Goal: Transaction & Acquisition: Purchase product/service

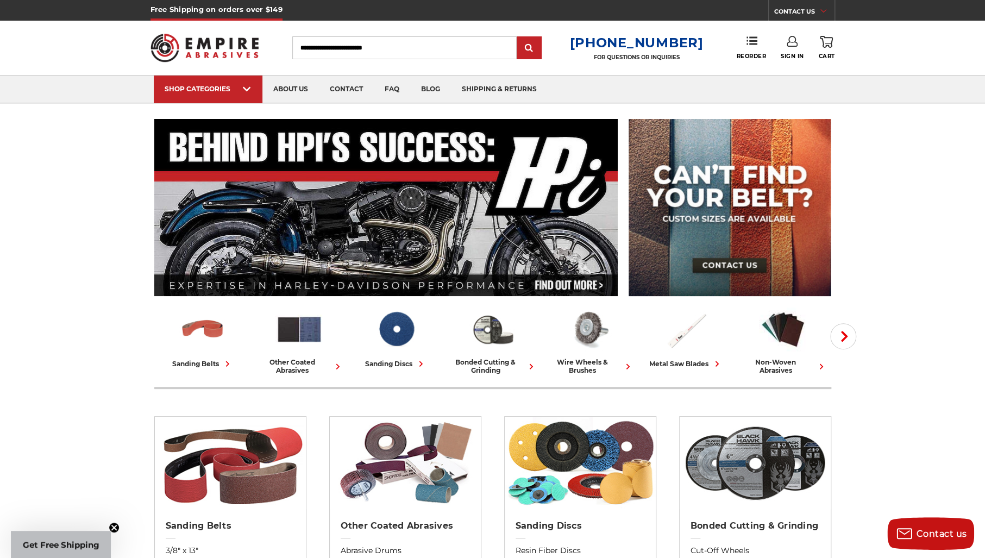
type input "**********"
click at [797, 47] on link "Sign In" at bounding box center [792, 48] width 23 height 24
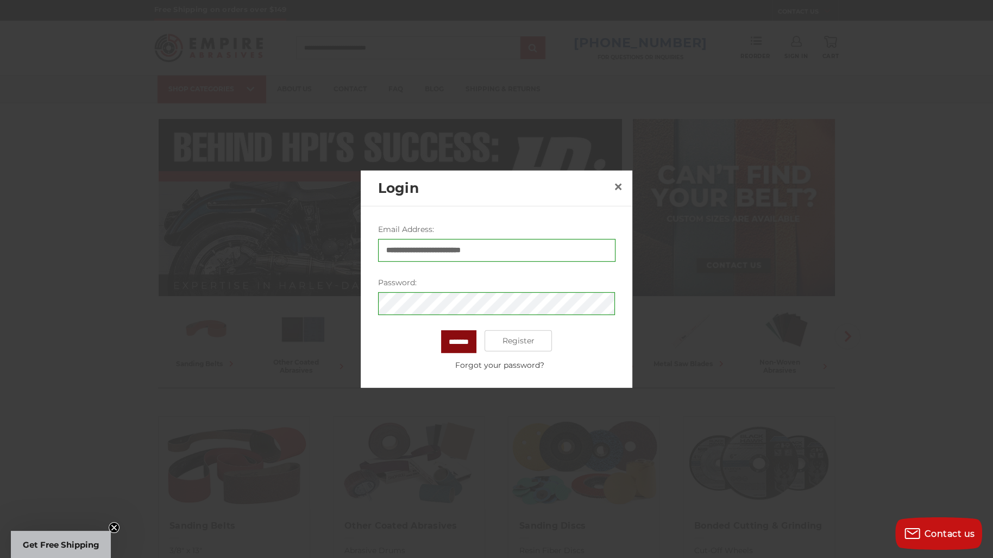
click at [465, 341] on input "*******" at bounding box center [458, 341] width 35 height 23
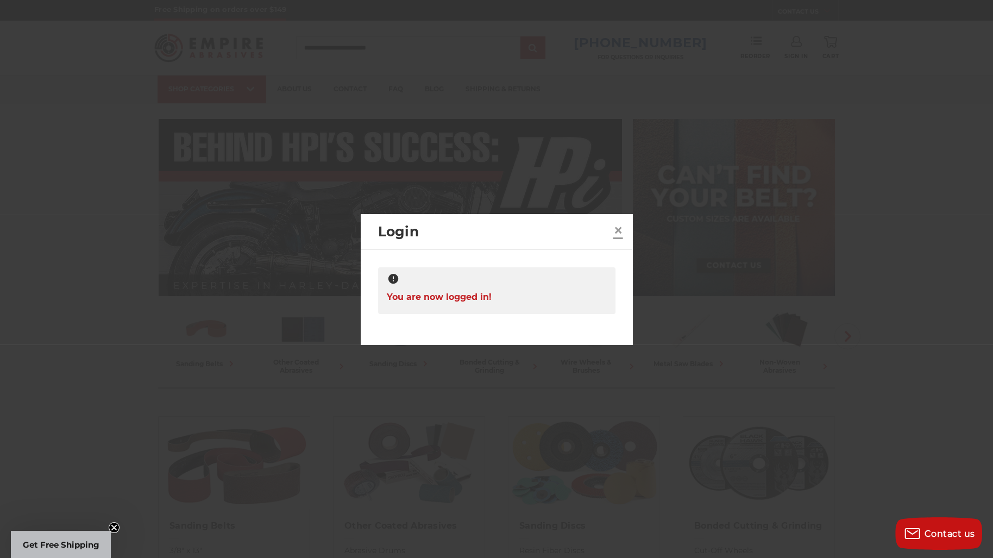
click at [612, 230] on link "×" at bounding box center [618, 230] width 17 height 17
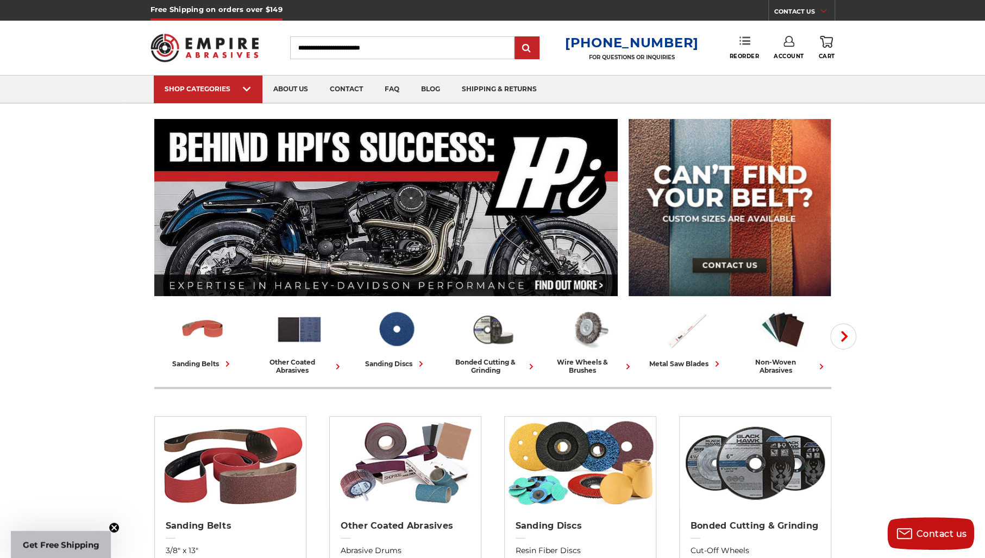
click at [749, 49] on link "Reorder" at bounding box center [744, 47] width 30 height 23
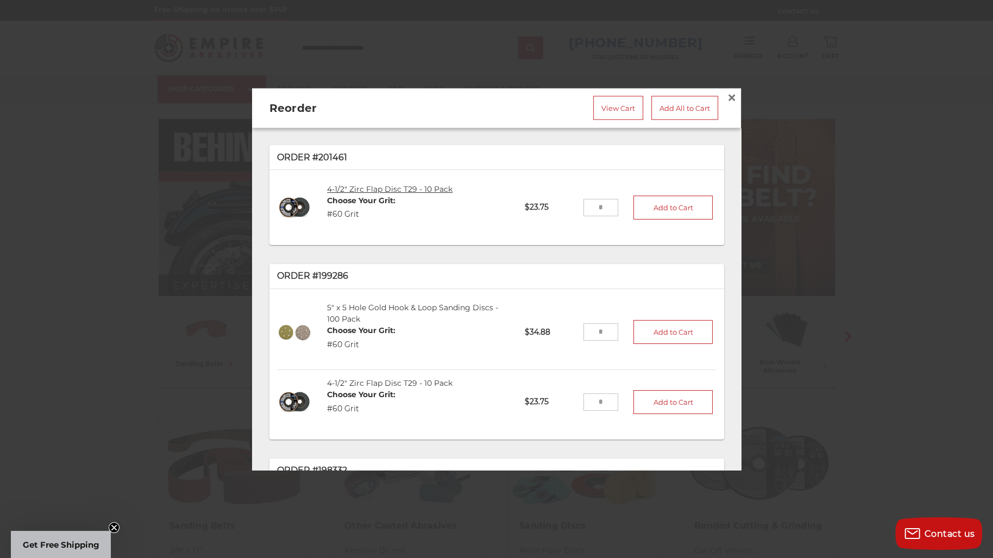
click at [392, 184] on link "4-1/2" Zirc Flap Disc T29 - 10 Pack" at bounding box center [390, 189] width 126 height 10
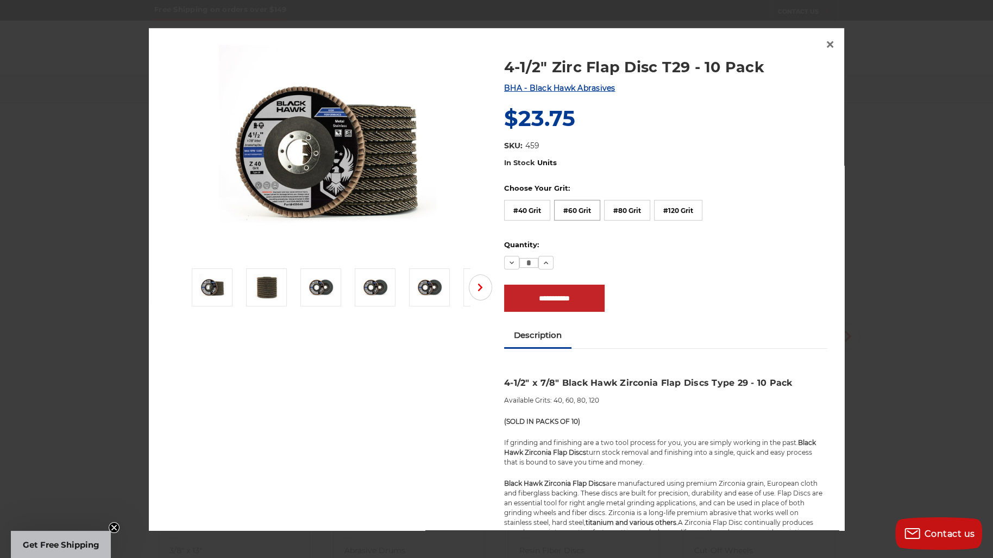
click at [570, 210] on label "#60 Grit" at bounding box center [577, 210] width 46 height 21
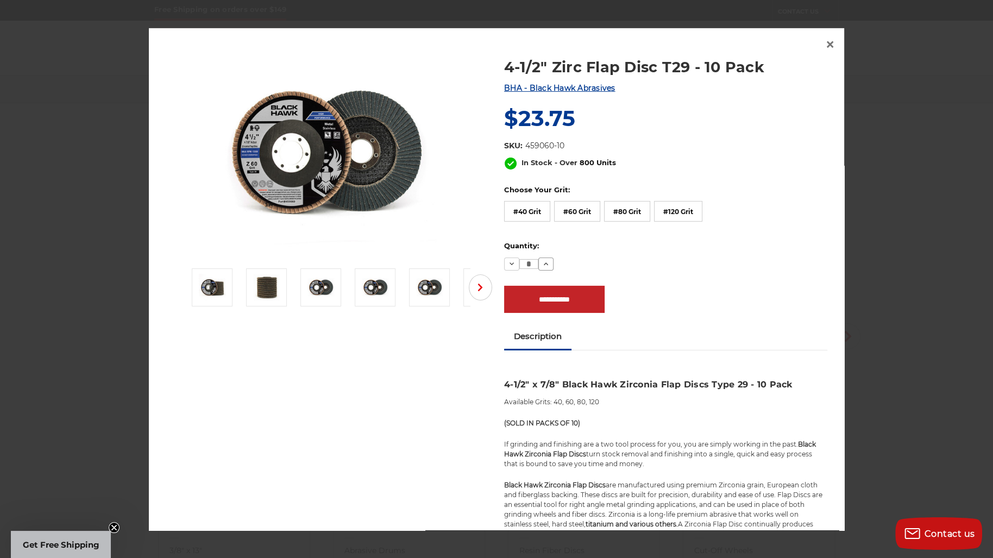
click at [542, 265] on icon at bounding box center [546, 264] width 9 height 9
click at [544, 264] on use at bounding box center [546, 264] width 4 height 3
type input "*"
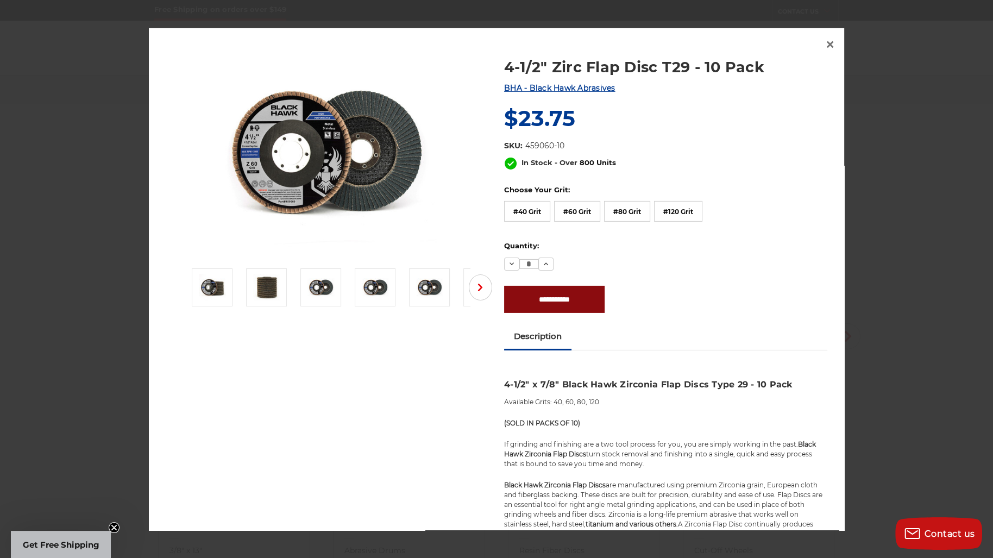
click at [541, 302] on input "**********" at bounding box center [554, 299] width 101 height 27
type input "**********"
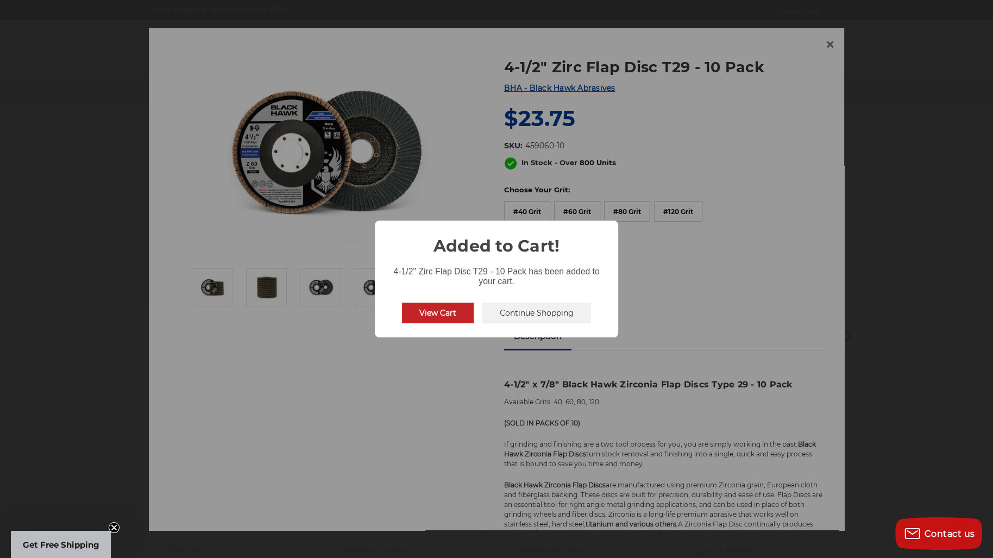
click at [435, 318] on button "View Cart" at bounding box center [438, 313] width 72 height 21
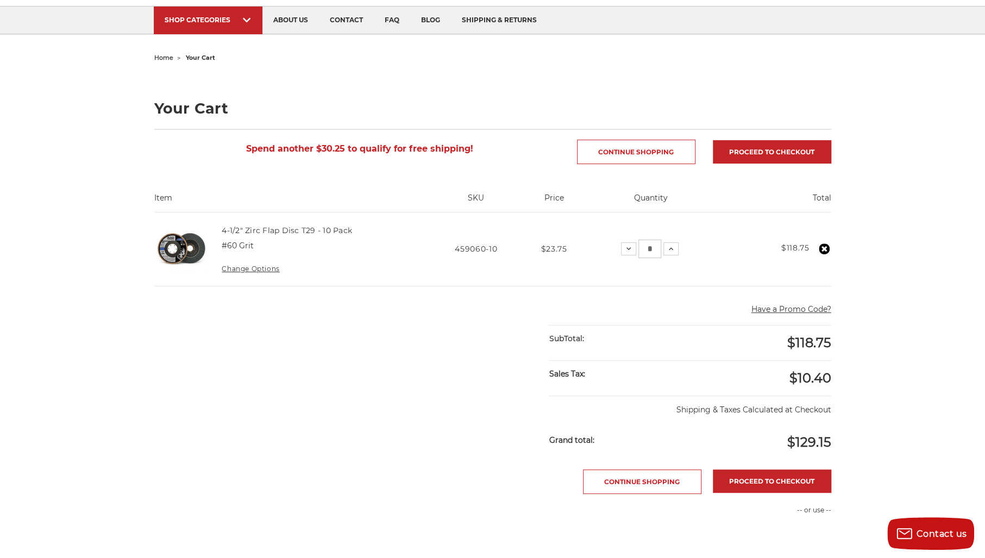
scroll to position [163, 0]
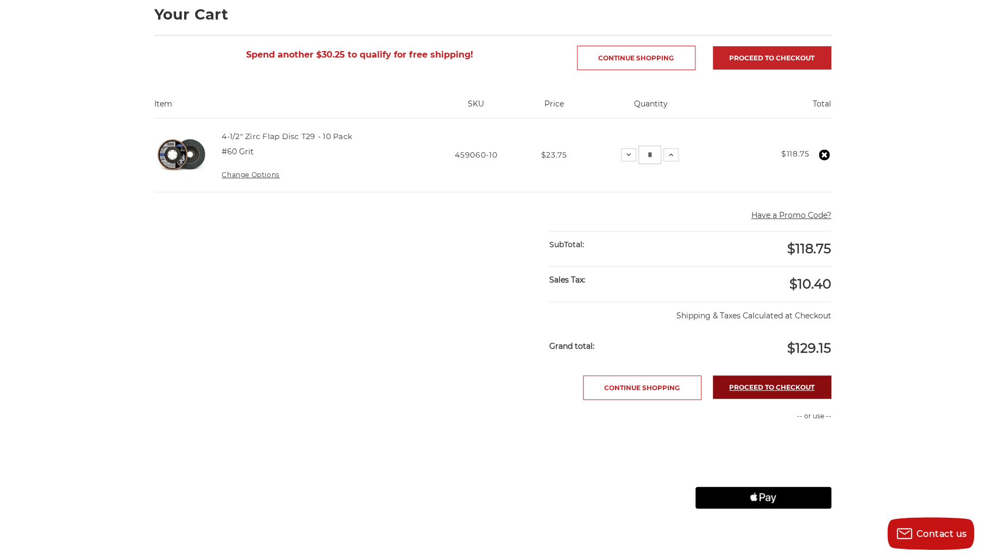
click at [784, 390] on link "Proceed to checkout" at bounding box center [772, 387] width 118 height 23
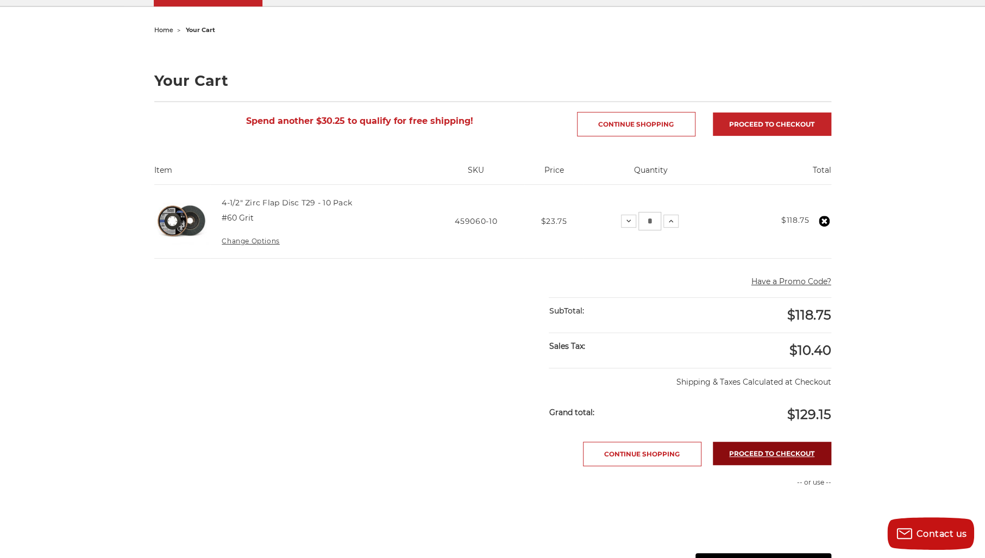
scroll to position [0, 0]
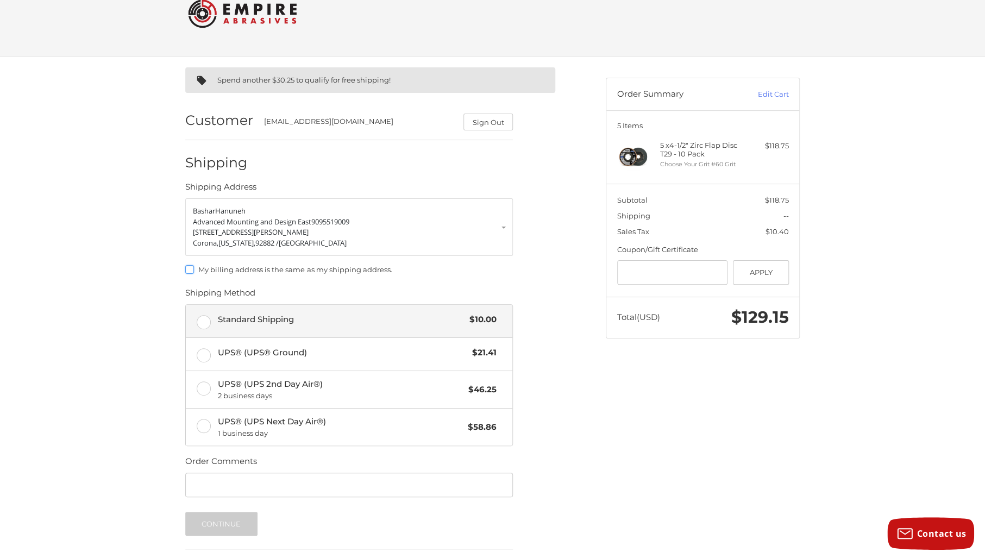
scroll to position [54, 0]
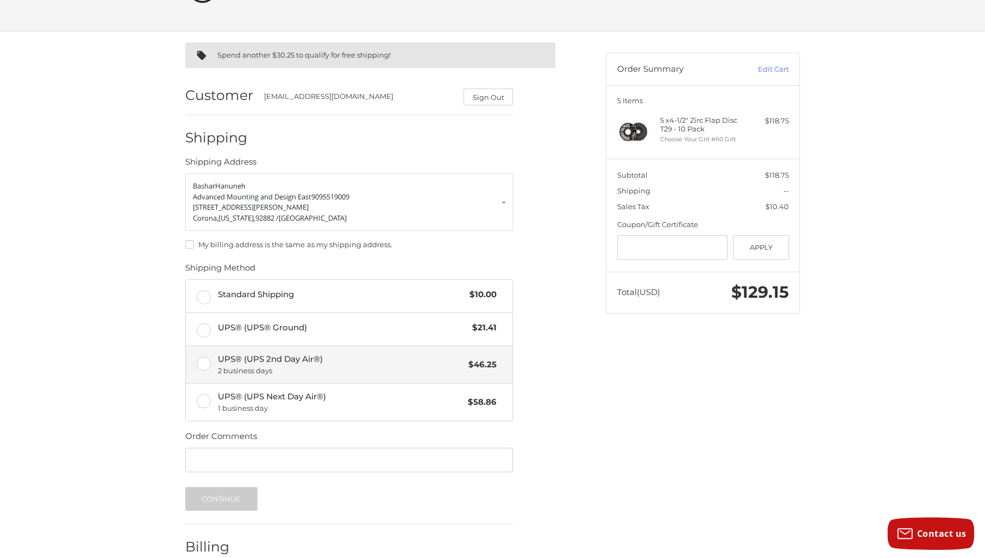
click at [199, 363] on label "UPS® (UPS 2nd Day Air®) 2 business days $46.25" at bounding box center [349, 364] width 327 height 37
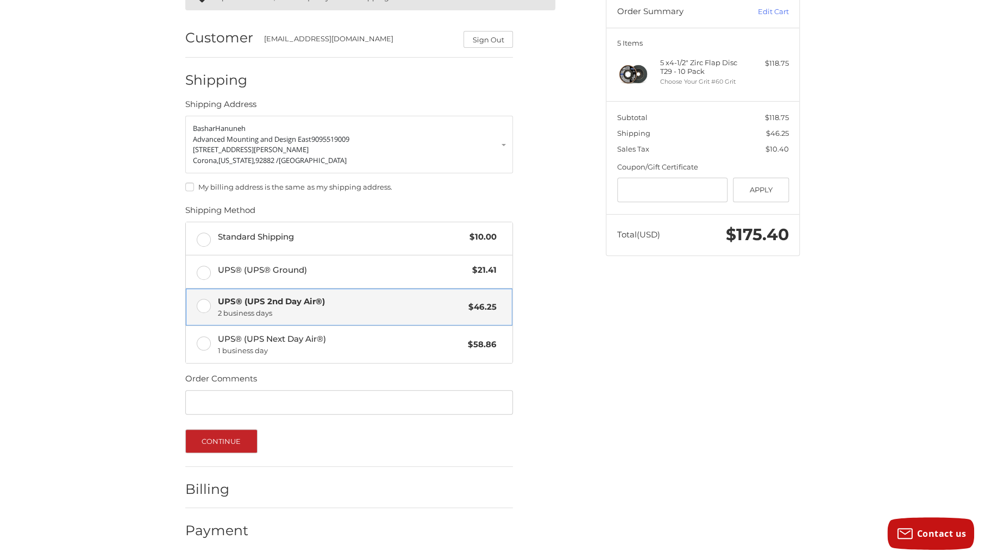
scroll to position [113, 0]
click at [219, 436] on button "Continue" at bounding box center [221, 440] width 72 height 24
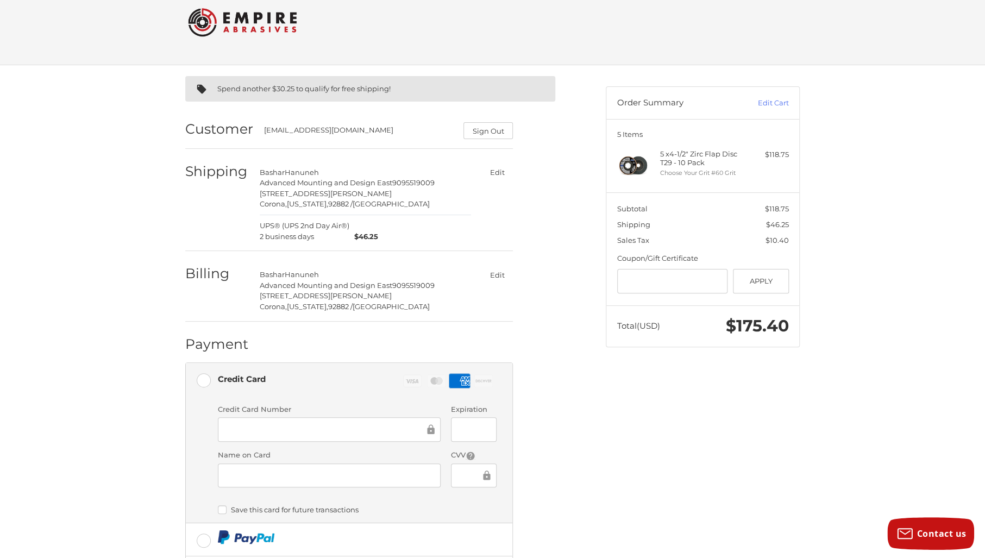
scroll to position [0, 0]
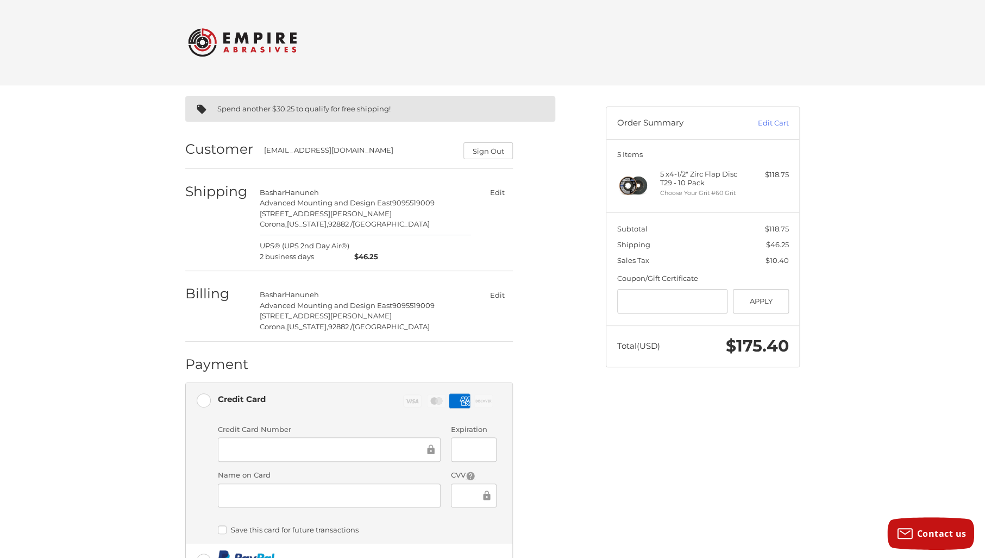
click at [315, 204] on span "Advanced Mounting and Design East" at bounding box center [326, 202] width 133 height 9
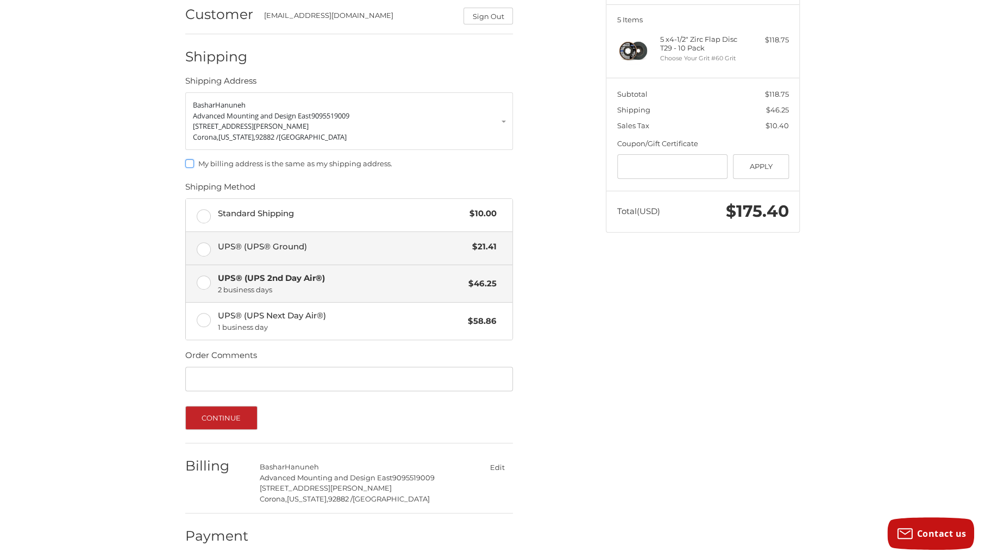
scroll to position [141, 0]
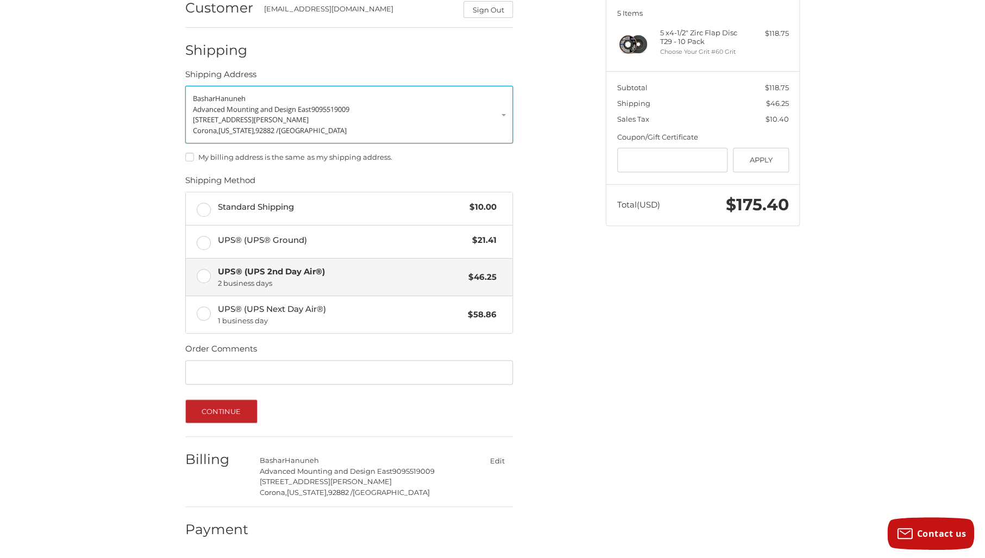
click at [336, 120] on p "208 Lewis Ct" at bounding box center [349, 120] width 313 height 11
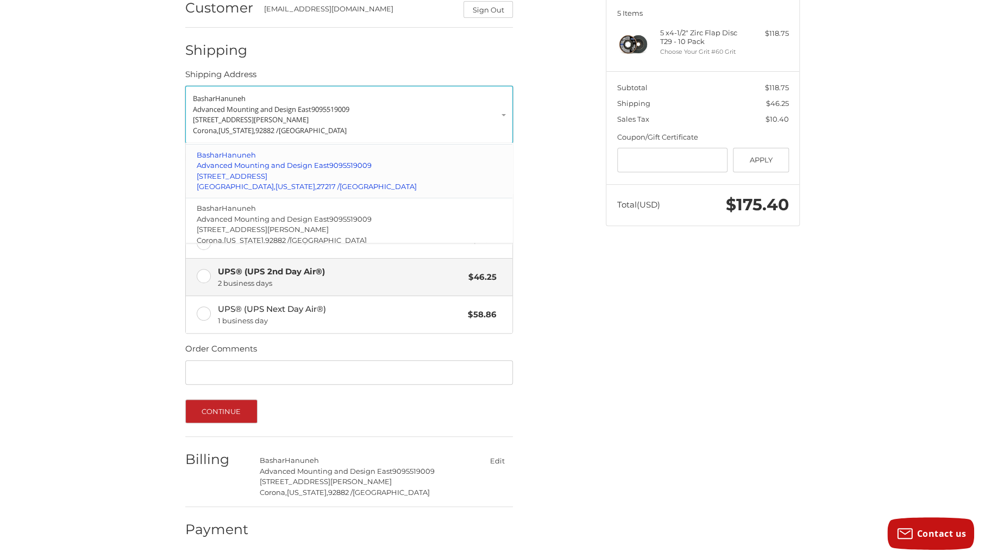
scroll to position [37, 0]
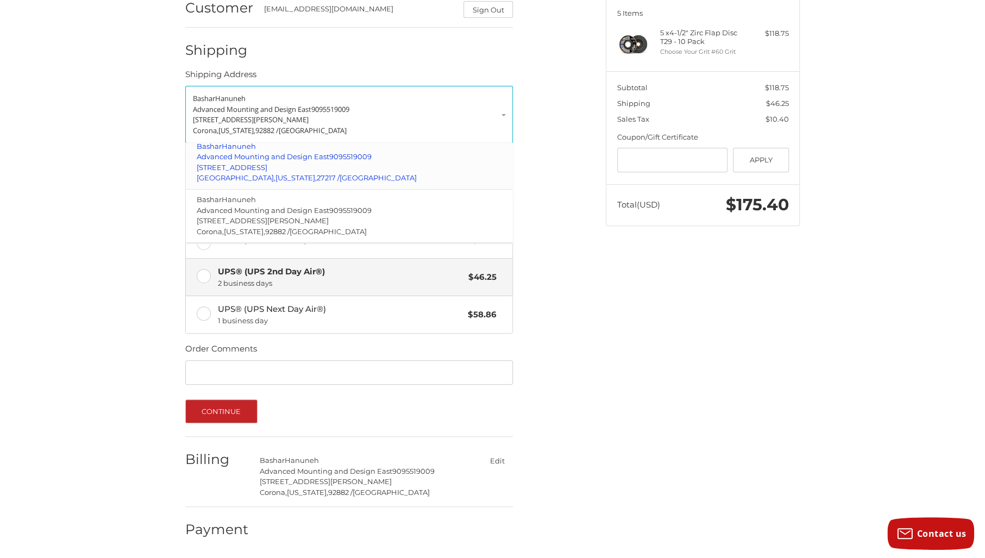
click at [276, 173] on span "North Carolina," at bounding box center [296, 177] width 41 height 9
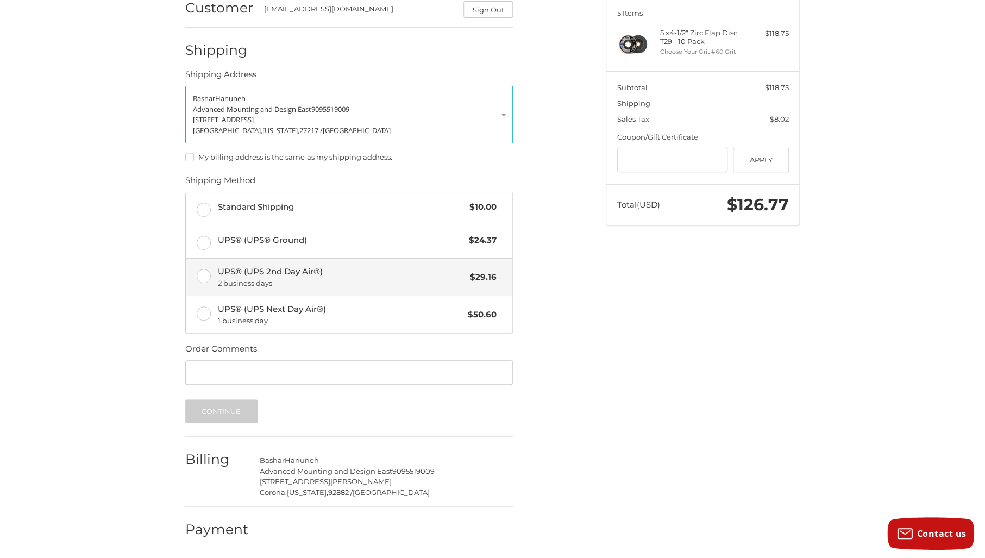
click at [197, 278] on label "UPS® (UPS 2nd Day Air®) 2 business days $29.16" at bounding box center [349, 277] width 327 height 37
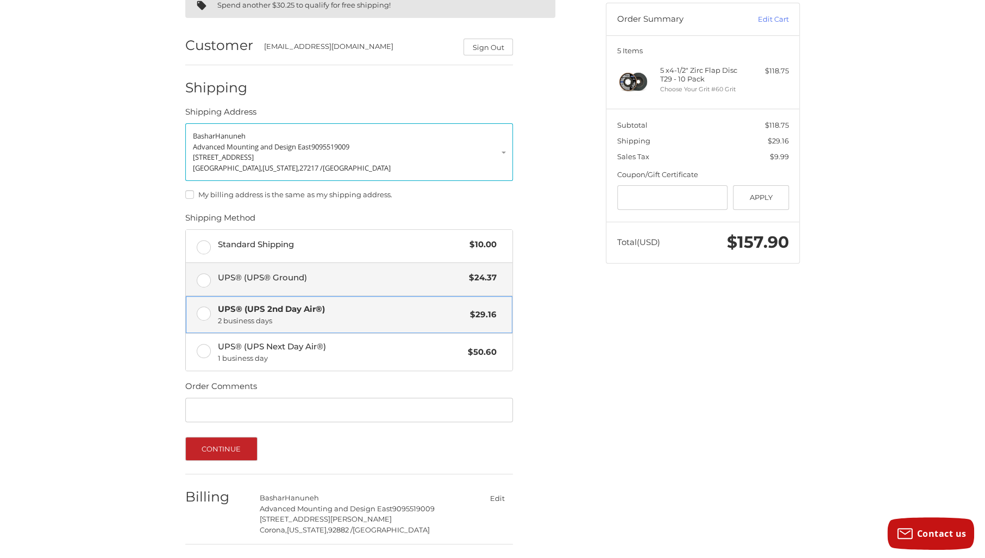
scroll to position [141, 0]
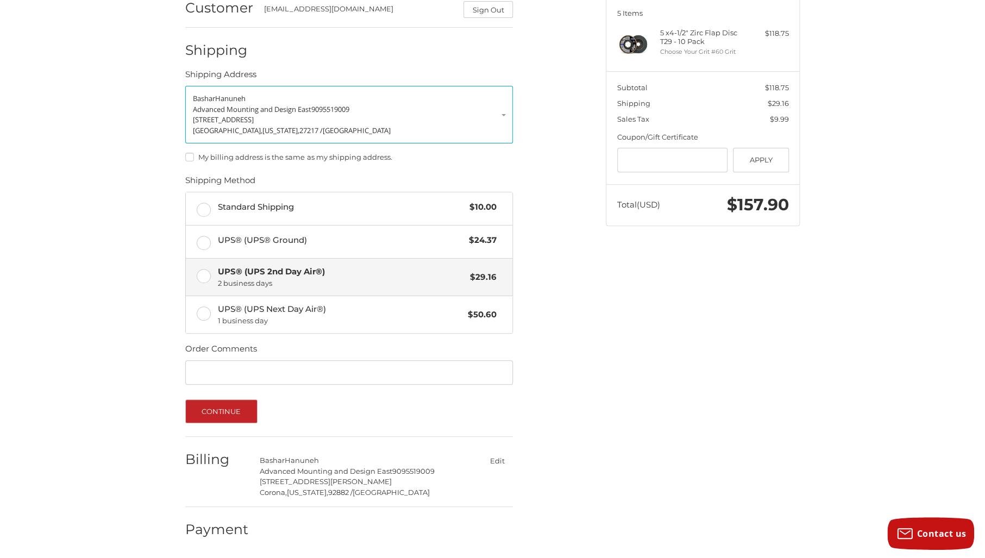
click at [498, 464] on button "Edit" at bounding box center [498, 461] width 32 height 16
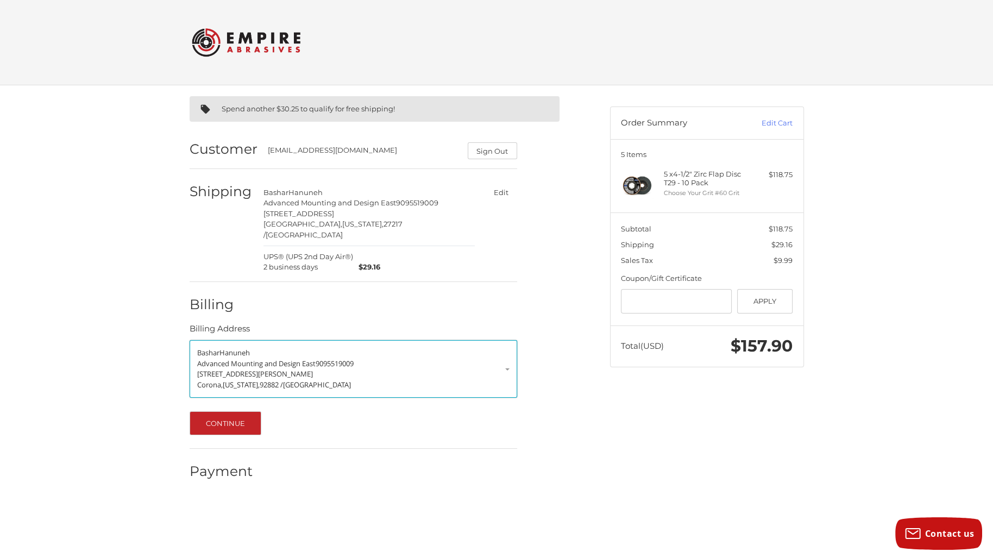
click at [504, 359] on link "Bashar Hanuneh Advanced Mounting and Design East 9095519009 208 Lewis Ct Corona…" at bounding box center [354, 369] width 328 height 58
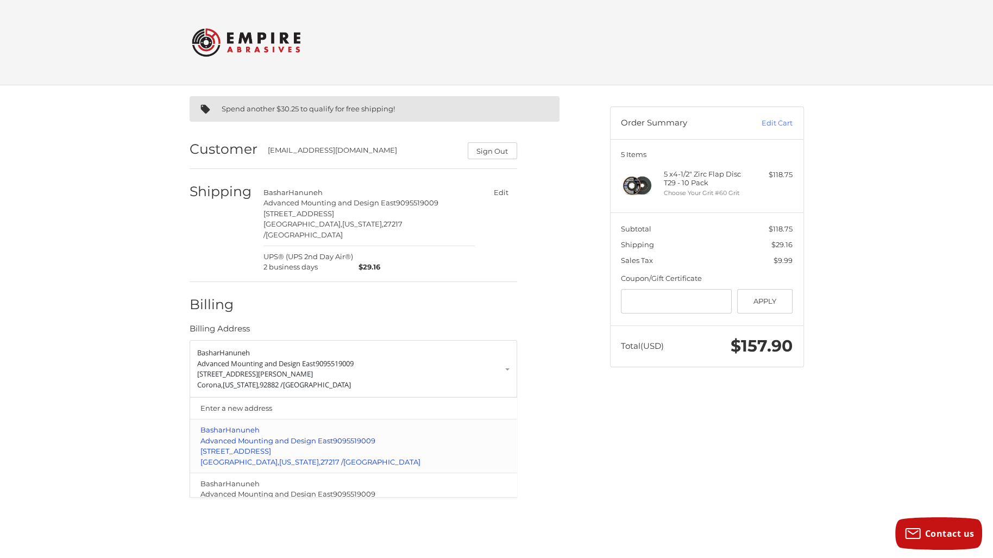
click at [358, 446] on p "256 WEST Trade St" at bounding box center [353, 451] width 305 height 11
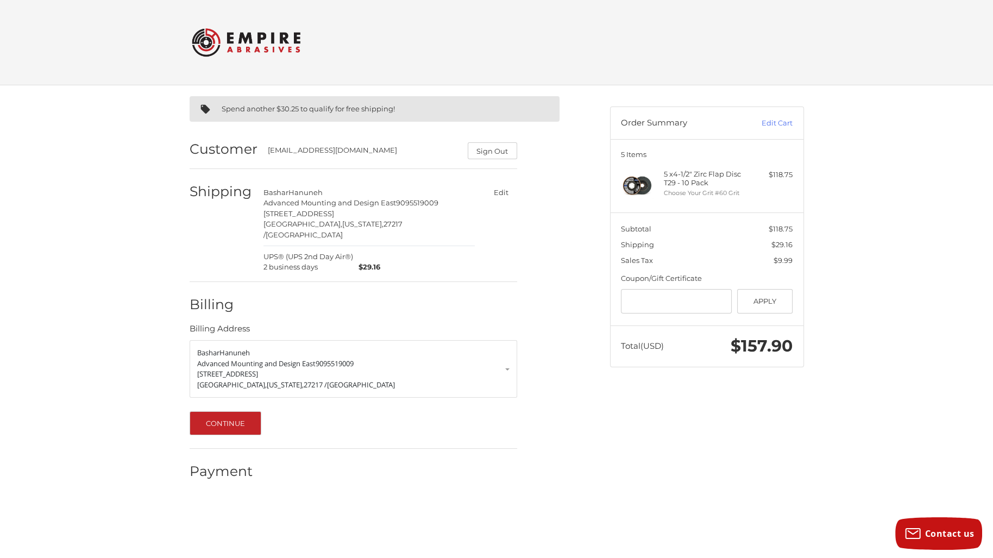
click at [557, 266] on ol "Customer bashar@advancedmounting.com Sign Out Shipping Bashar Hanuneh Advanced …" at bounding box center [375, 308] width 370 height 363
click at [228, 413] on button "Continue" at bounding box center [226, 423] width 72 height 24
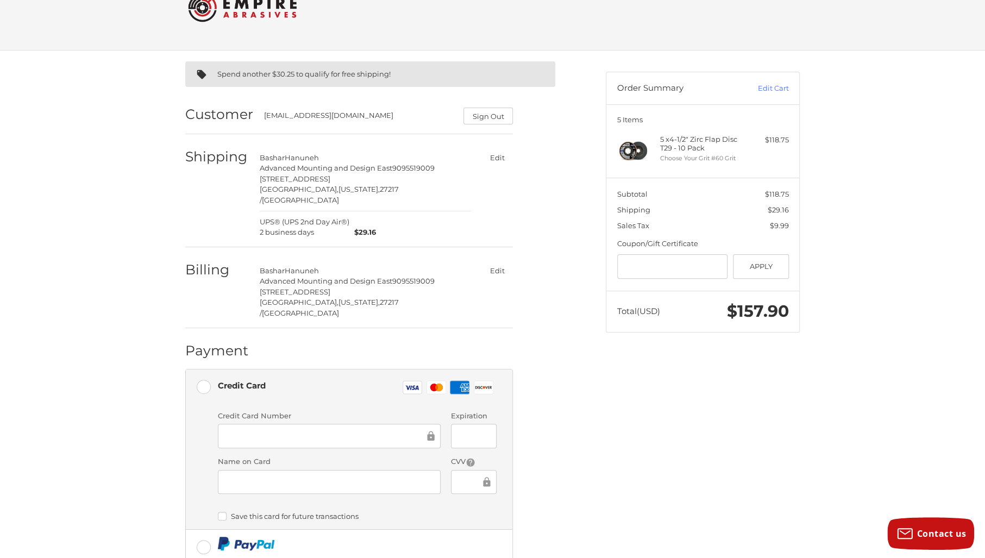
scroll to position [54, 0]
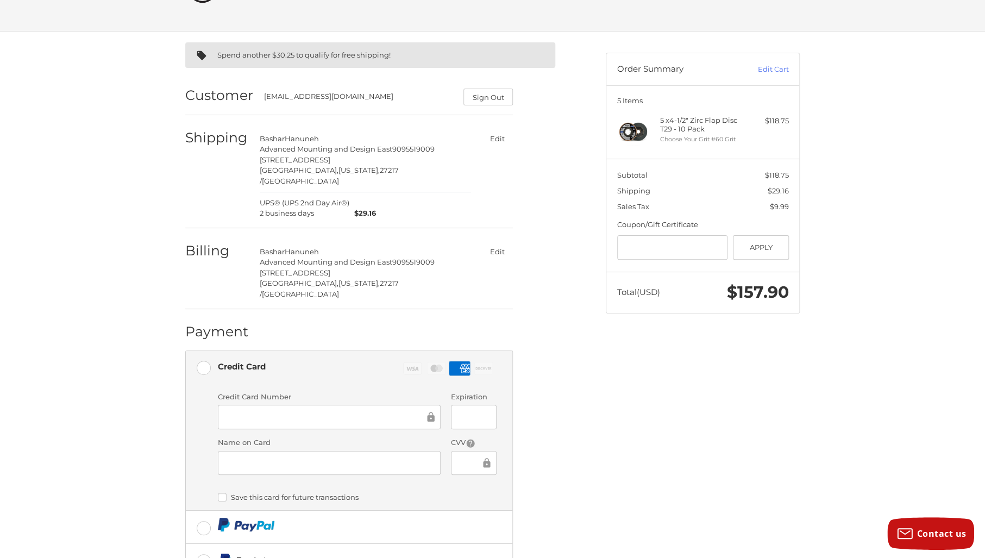
click at [456, 451] on div at bounding box center [473, 463] width 45 height 24
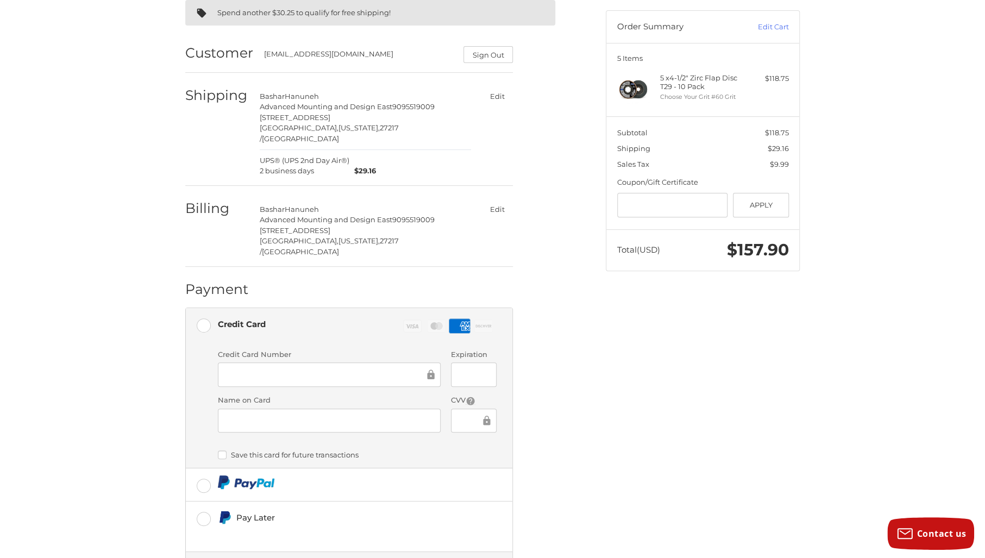
scroll to position [169, 0]
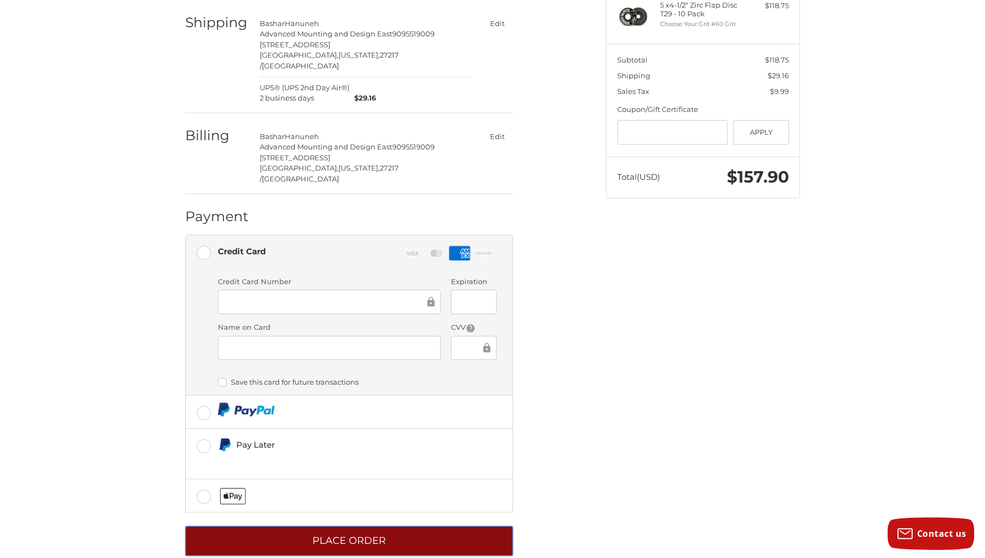
click at [361, 526] on button "Place Order" at bounding box center [349, 541] width 328 height 30
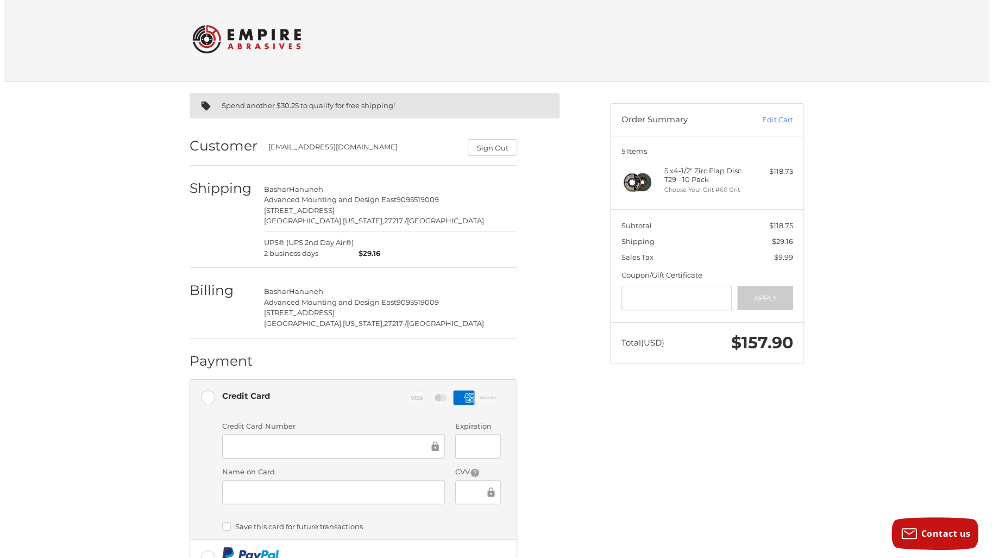
scroll to position [0, 0]
